Goal: Information Seeking & Learning: Learn about a topic

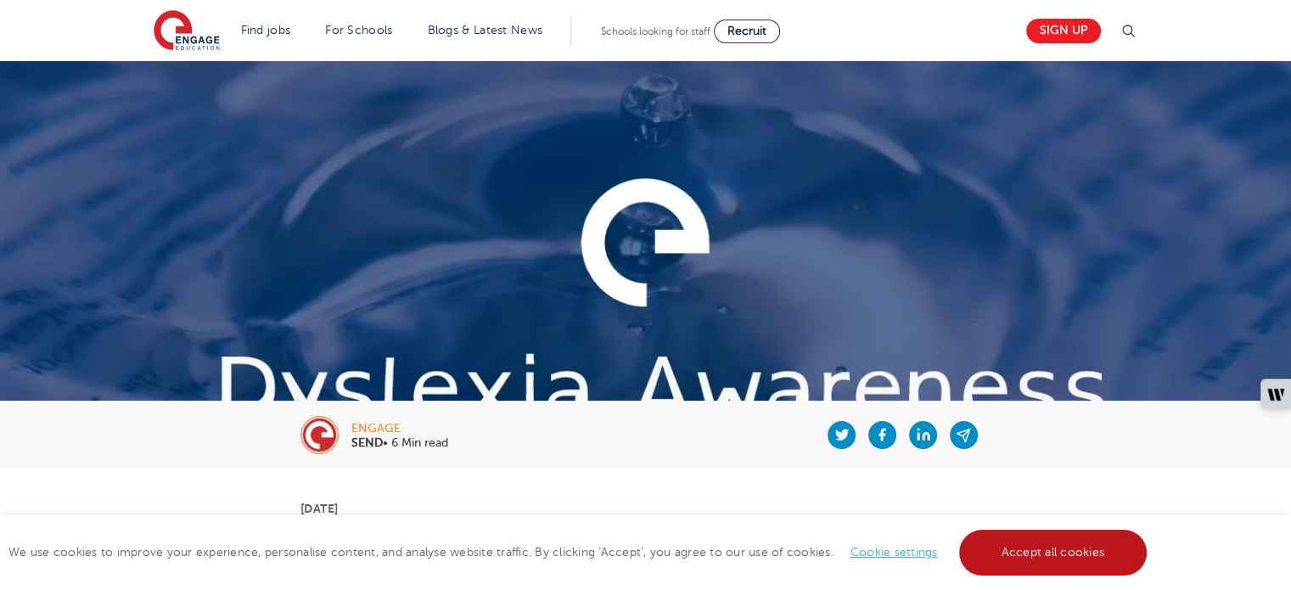
click at [1008, 559] on link "Accept all cookies" at bounding box center [1053, 552] width 188 height 46
